Goal: Find specific page/section: Find specific page/section

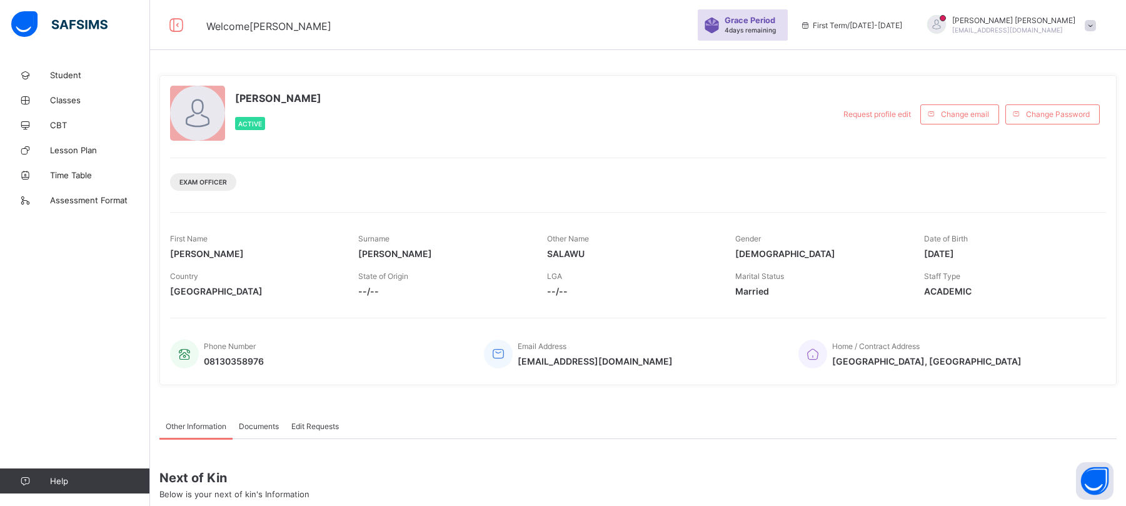
click at [60, 120] on span "CBT" at bounding box center [100, 125] width 100 height 10
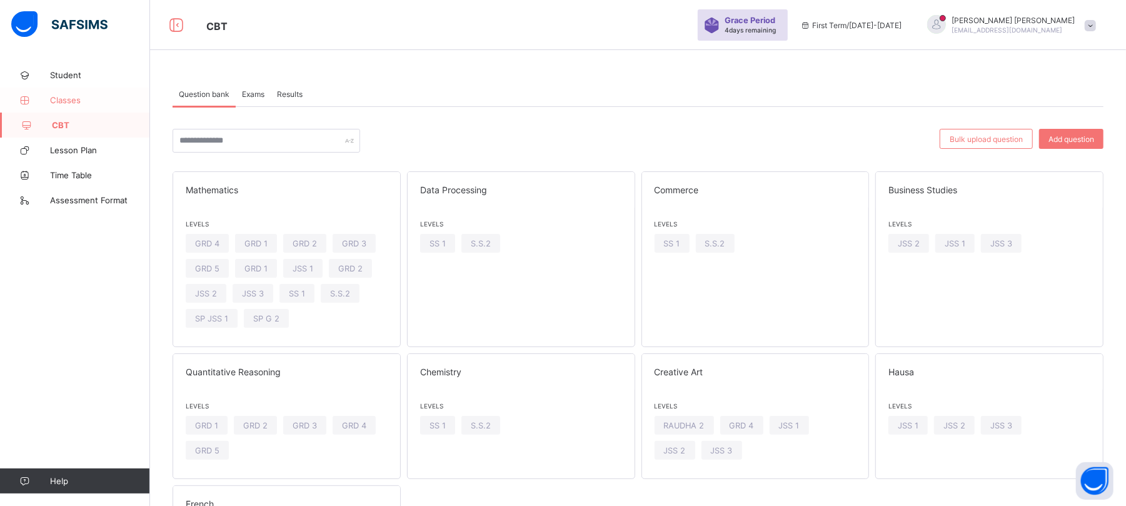
click at [70, 100] on span "Classes" at bounding box center [100, 100] width 100 height 10
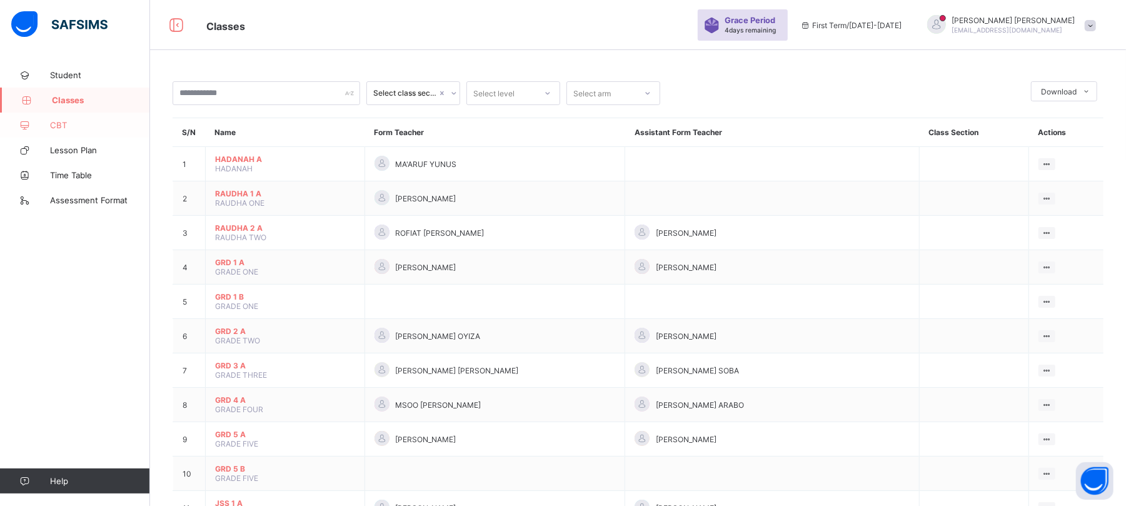
click at [88, 123] on span "CBT" at bounding box center [100, 125] width 100 height 10
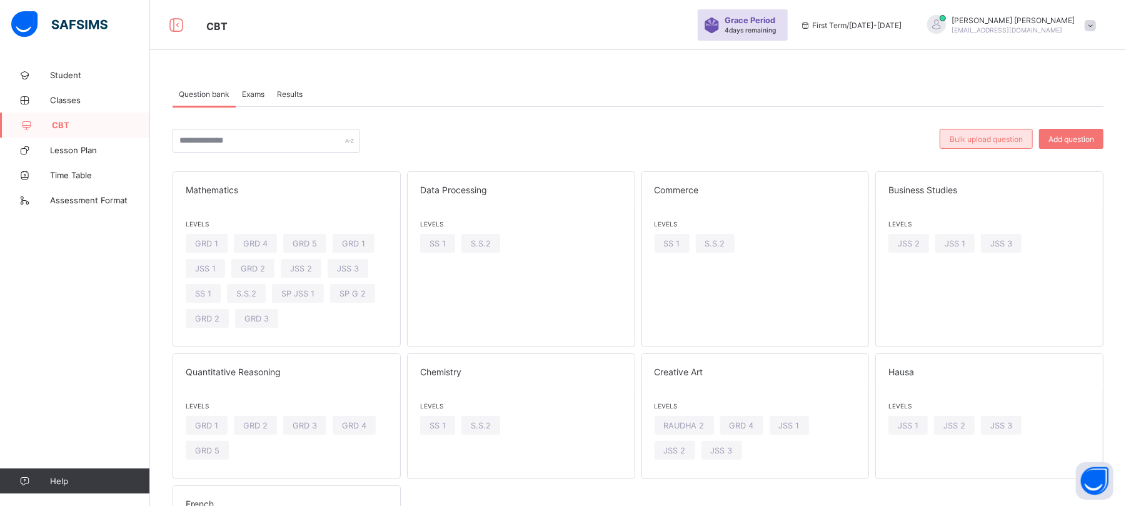
click at [995, 144] on div "Bulk upload question" at bounding box center [985, 139] width 93 height 20
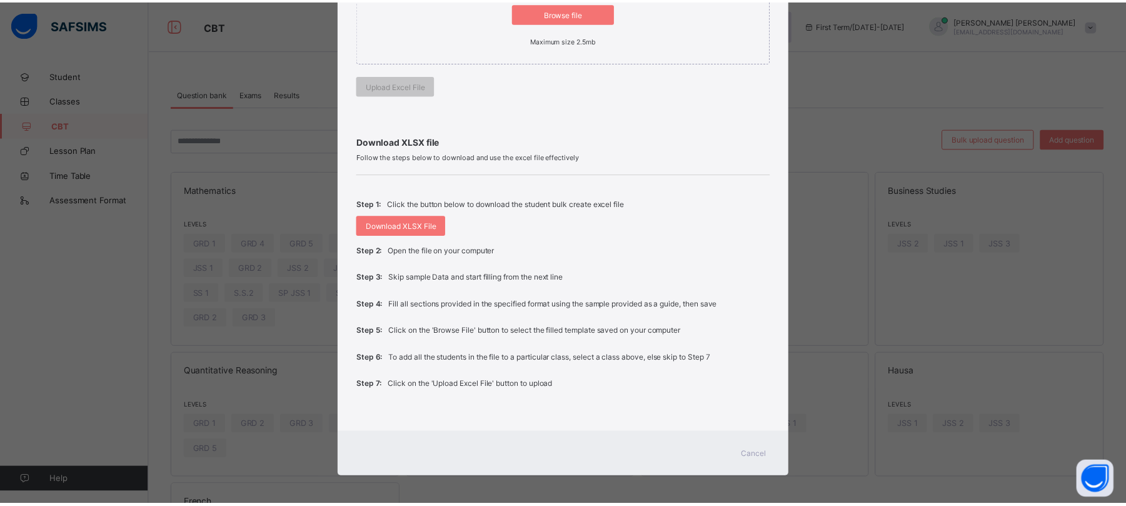
scroll to position [325, 0]
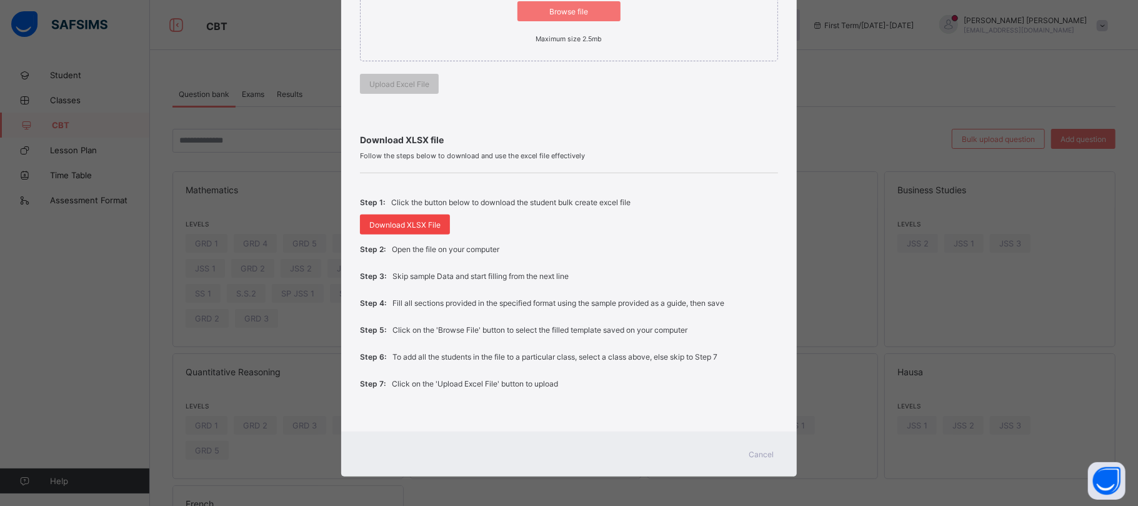
click at [406, 223] on span "Download XLSX File" at bounding box center [404, 224] width 71 height 9
click at [754, 453] on span "Cancel" at bounding box center [761, 453] width 25 height 9
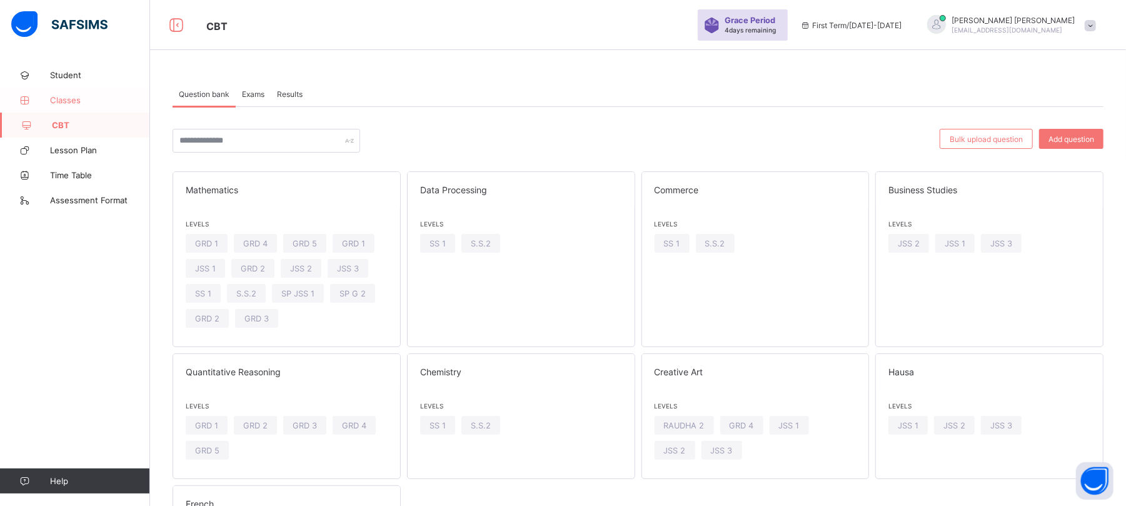
click at [76, 98] on span "Classes" at bounding box center [100, 100] width 100 height 10
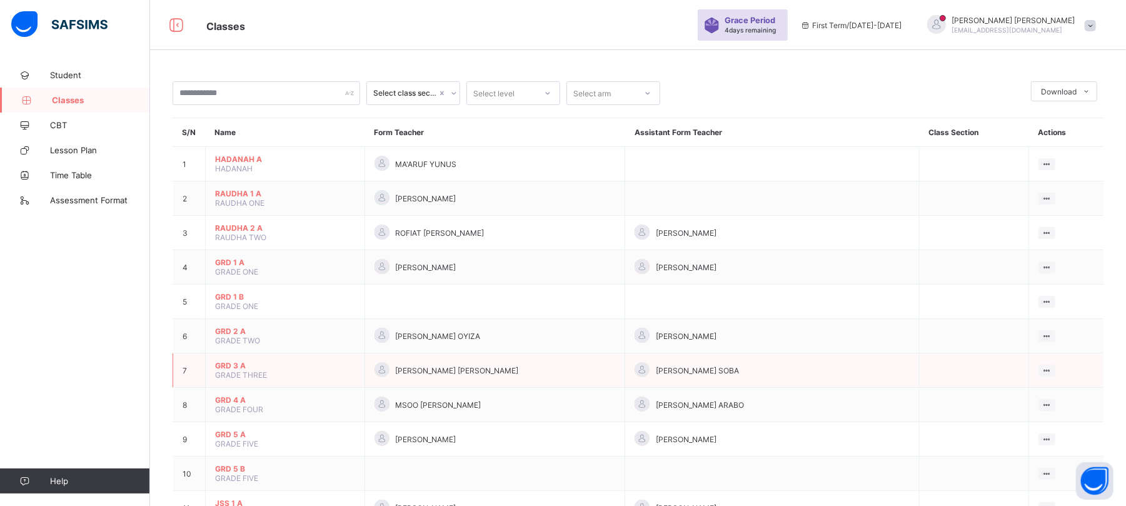
click at [236, 364] on span "GRD 3 A" at bounding box center [285, 365] width 140 height 9
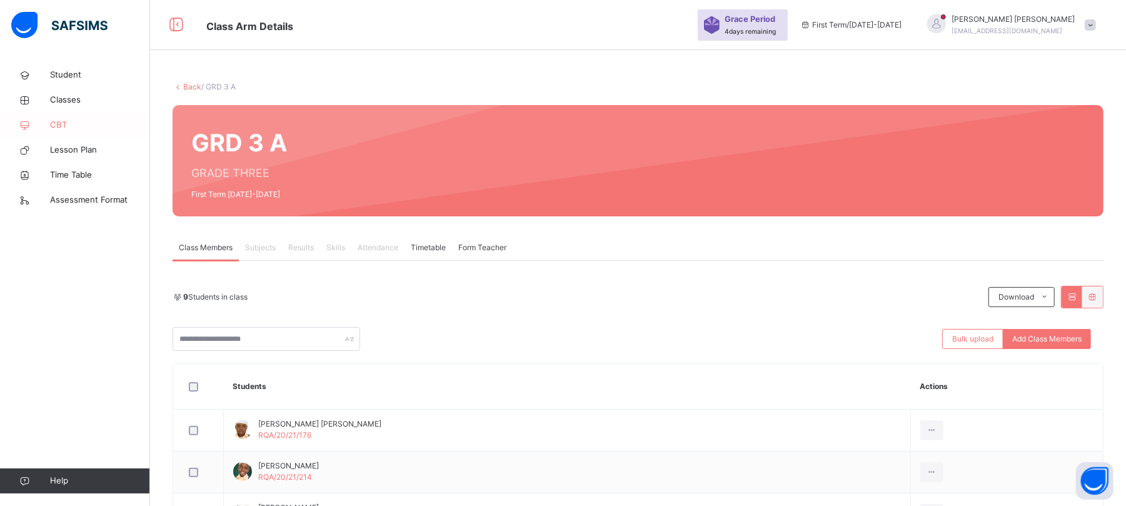
click at [80, 126] on span "CBT" at bounding box center [100, 125] width 100 height 13
